Goal: Task Accomplishment & Management: Manage account settings

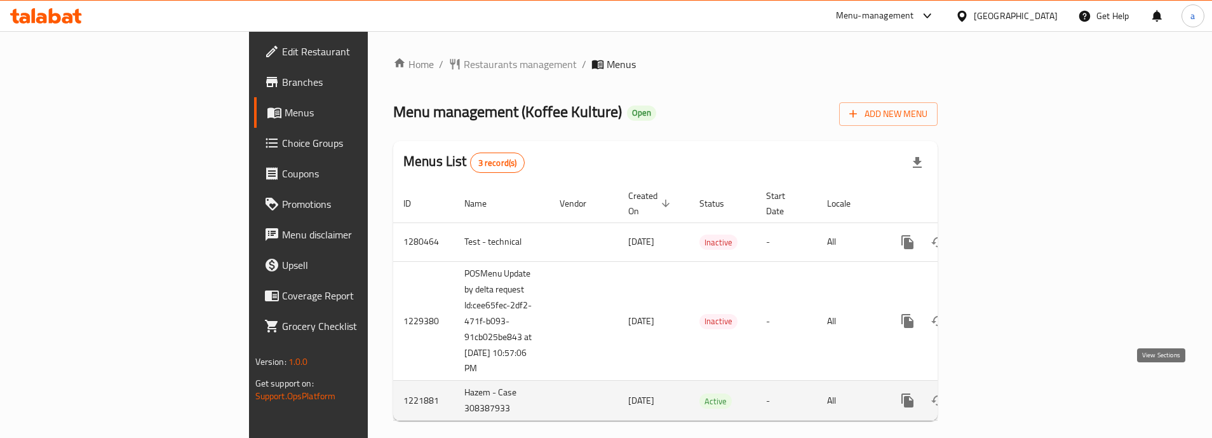
click at [1007, 393] on icon "enhanced table" at bounding box center [998, 400] width 15 height 15
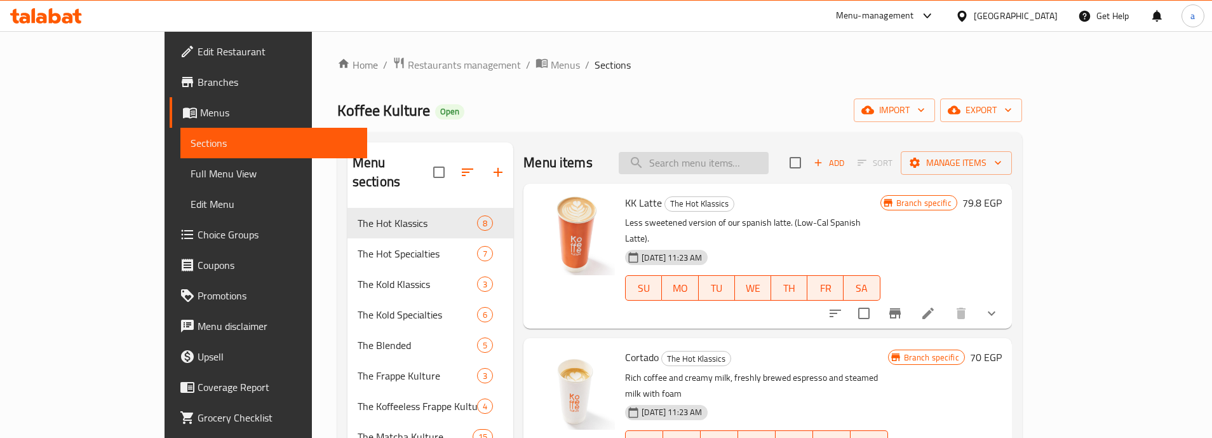
click at [705, 168] on input "search" at bounding box center [694, 163] width 150 height 22
paste input "718005"
type input "718005"
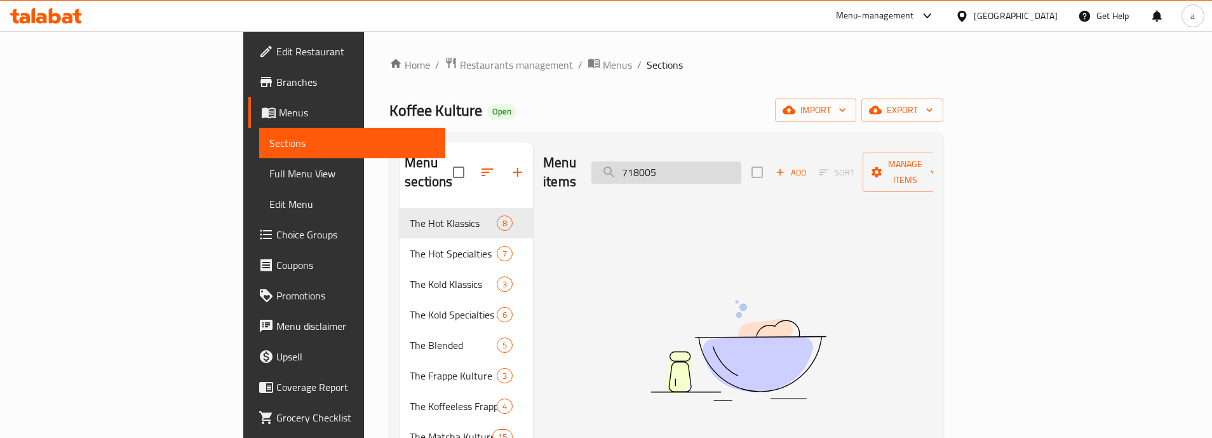
drag, startPoint x: 728, startPoint y: 170, endPoint x: 746, endPoint y: 164, distance: 18.7
click at [731, 169] on input "718005" at bounding box center [666, 172] width 150 height 22
click at [741, 164] on input "718005" at bounding box center [666, 172] width 150 height 22
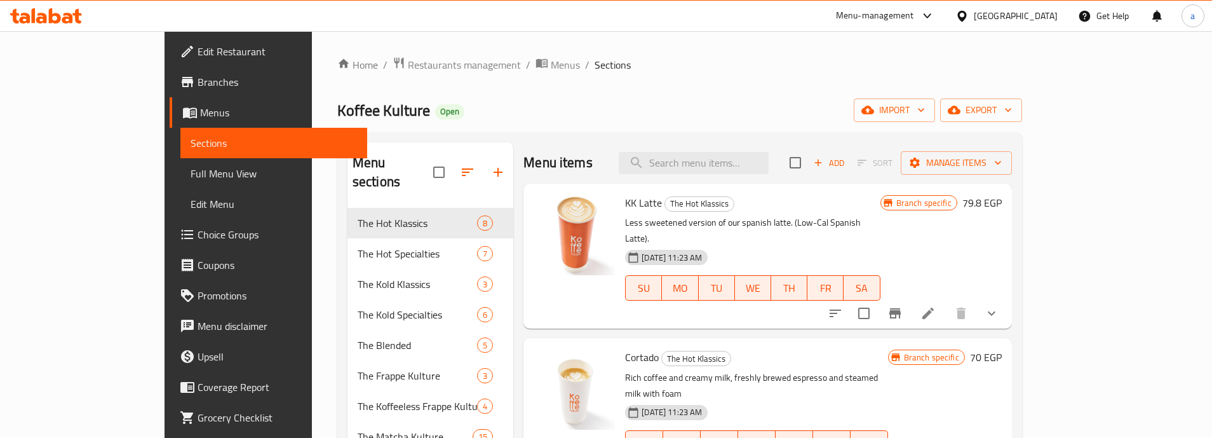
click at [198, 239] on span "Choice Groups" at bounding box center [277, 234] width 159 height 15
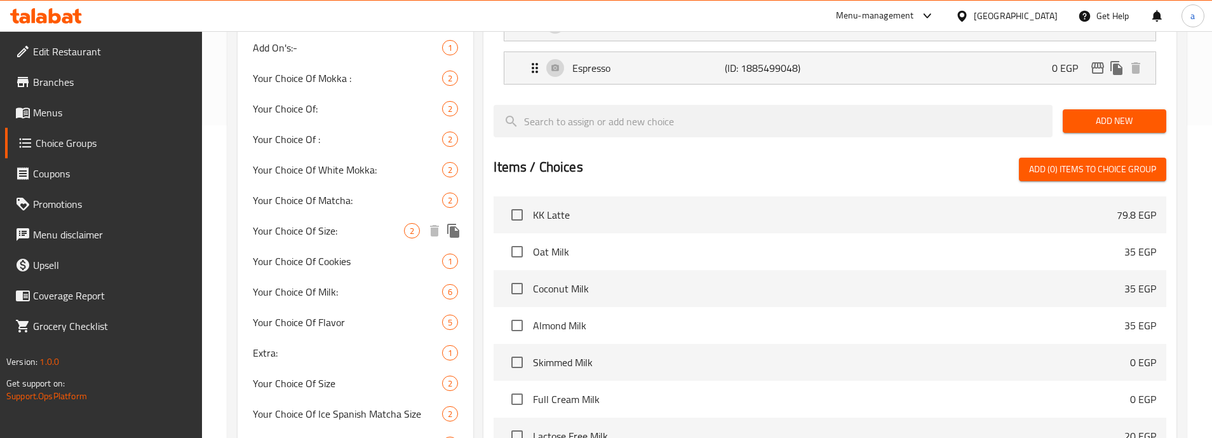
scroll to position [381, 0]
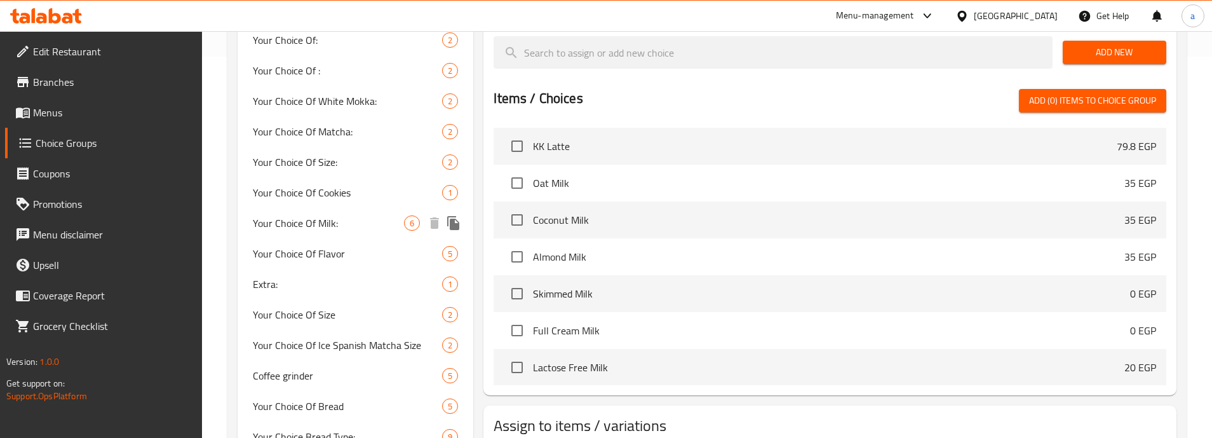
click at [331, 227] on span "Your Choice Of Milk:" at bounding box center [328, 222] width 151 height 15
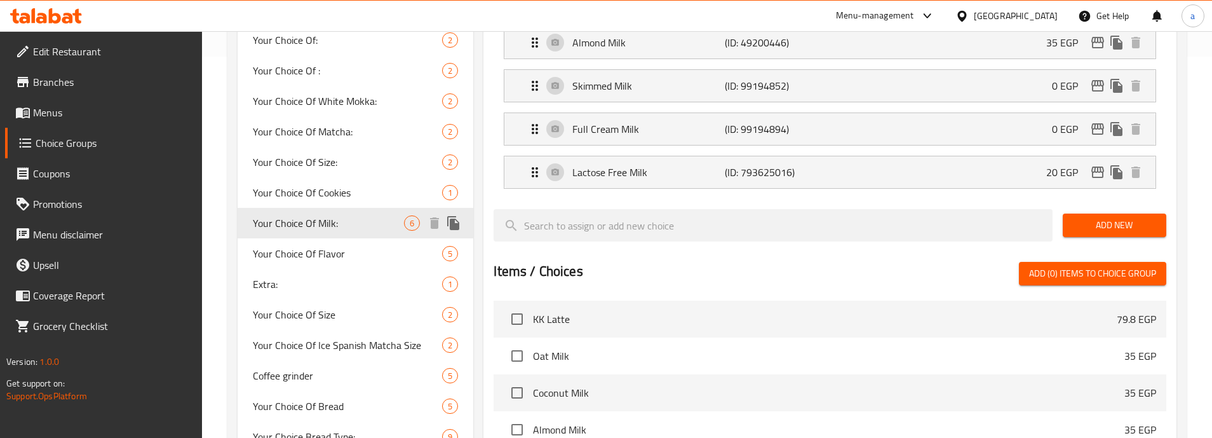
type input "Your Choice Of Milk:"
type input "اختيارك من الحليب:"
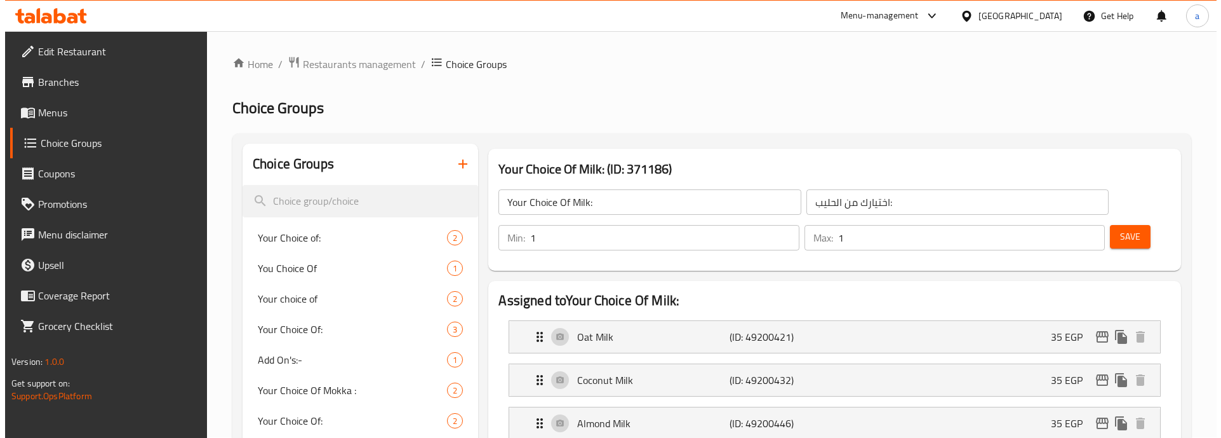
scroll to position [0, 0]
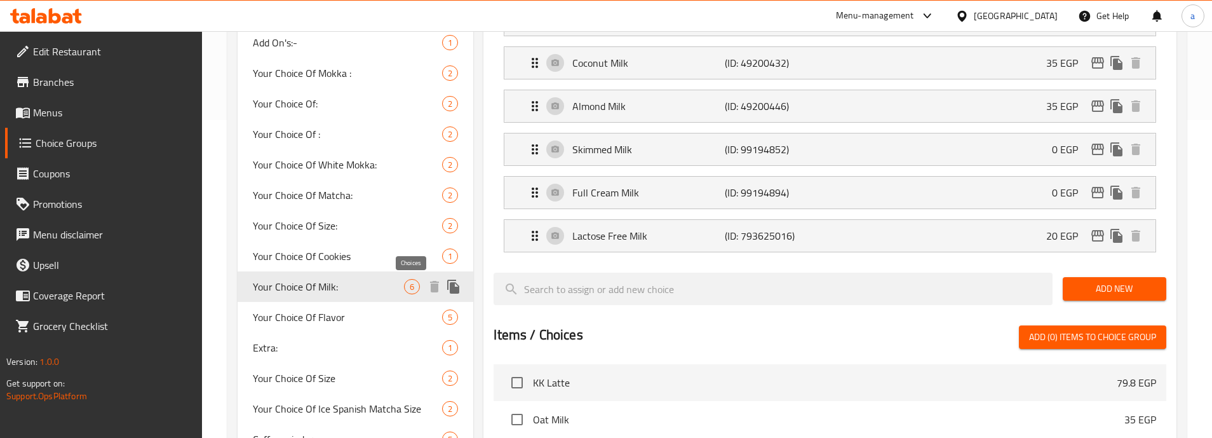
scroll to position [381, 0]
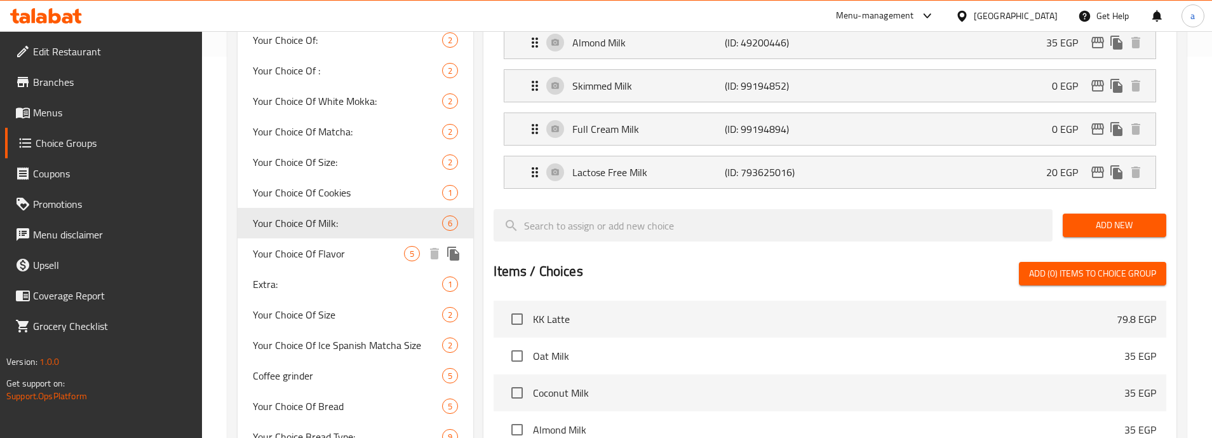
click at [347, 258] on span "Your Choice Of Flavor" at bounding box center [328, 253] width 151 height 15
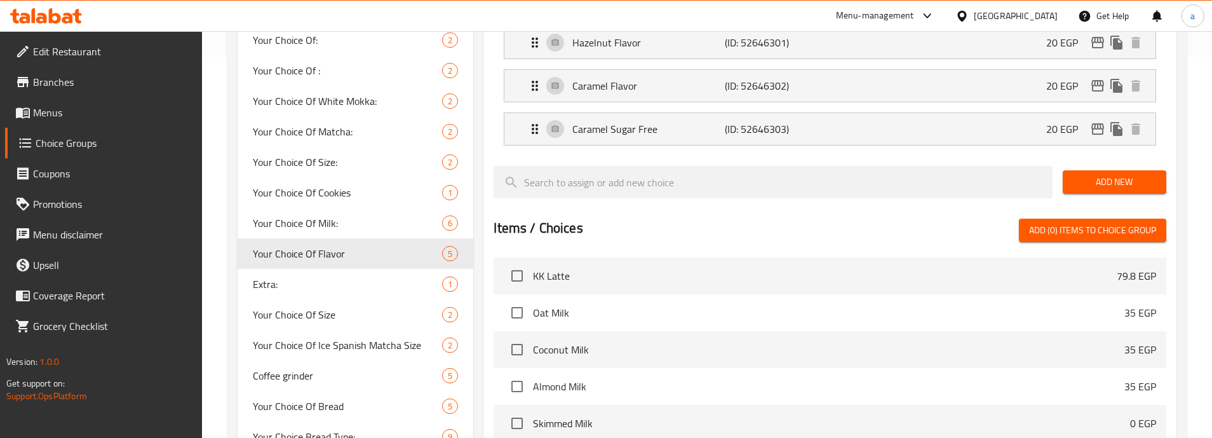
type input "Your Choice Of Flavor"
type input "إختيارك من النكهة"
type input "0"
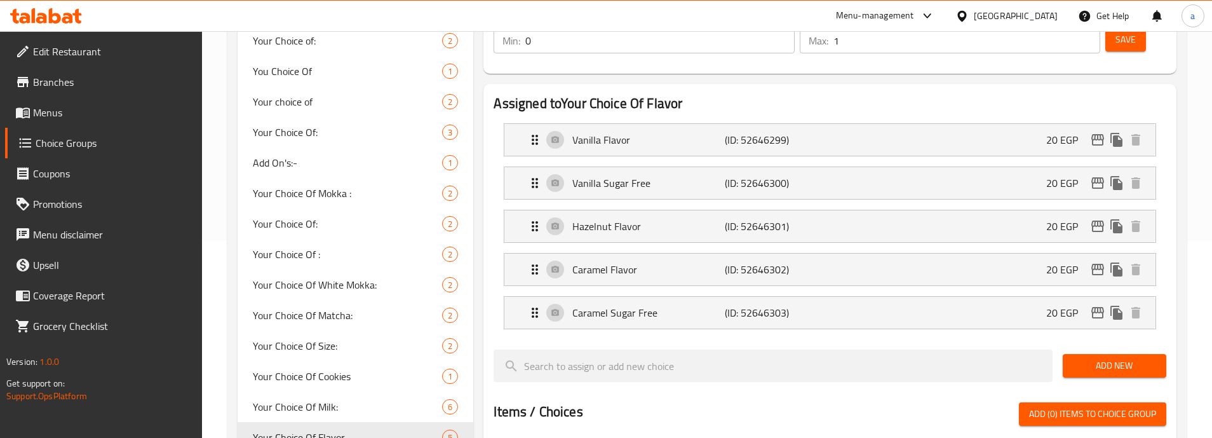
scroll to position [64, 0]
